Goal: Information Seeking & Learning: Learn about a topic

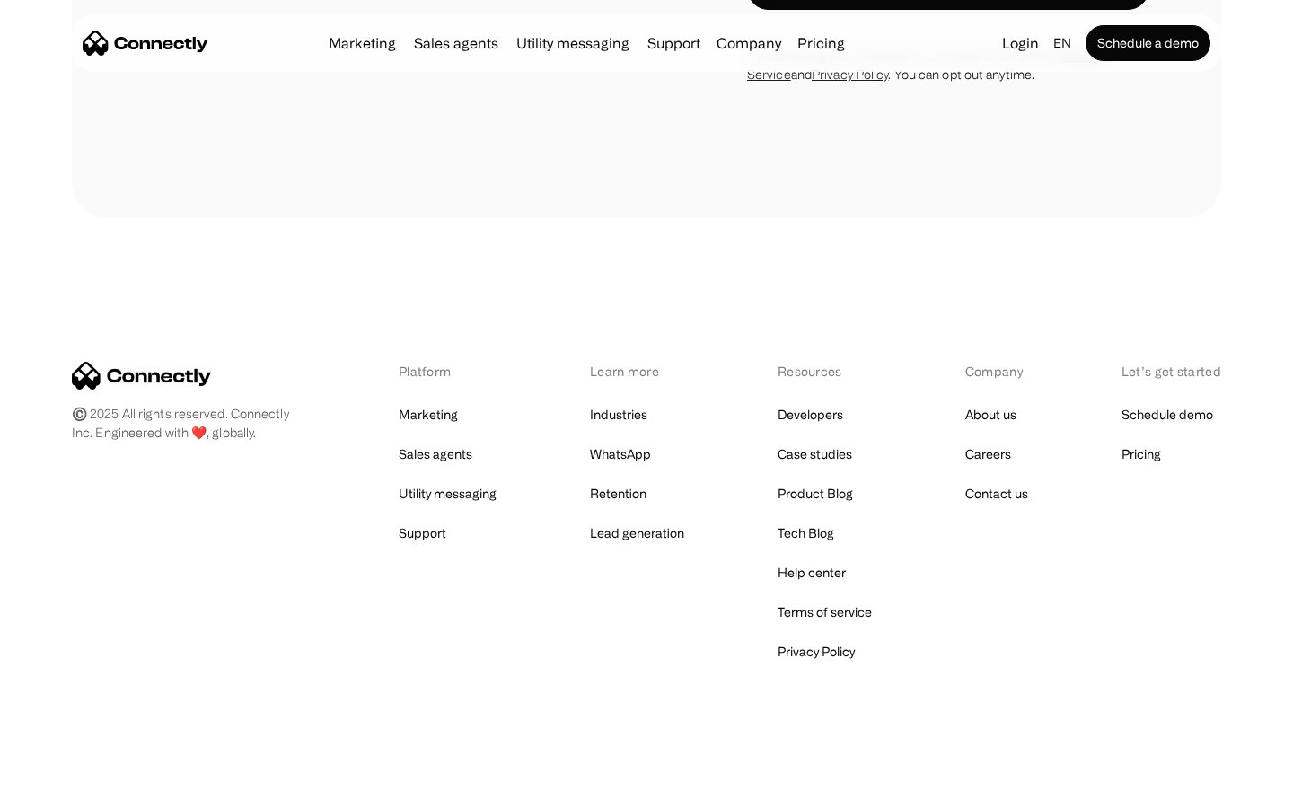
scroll to position [3466, 0]
